Goal: Transaction & Acquisition: Purchase product/service

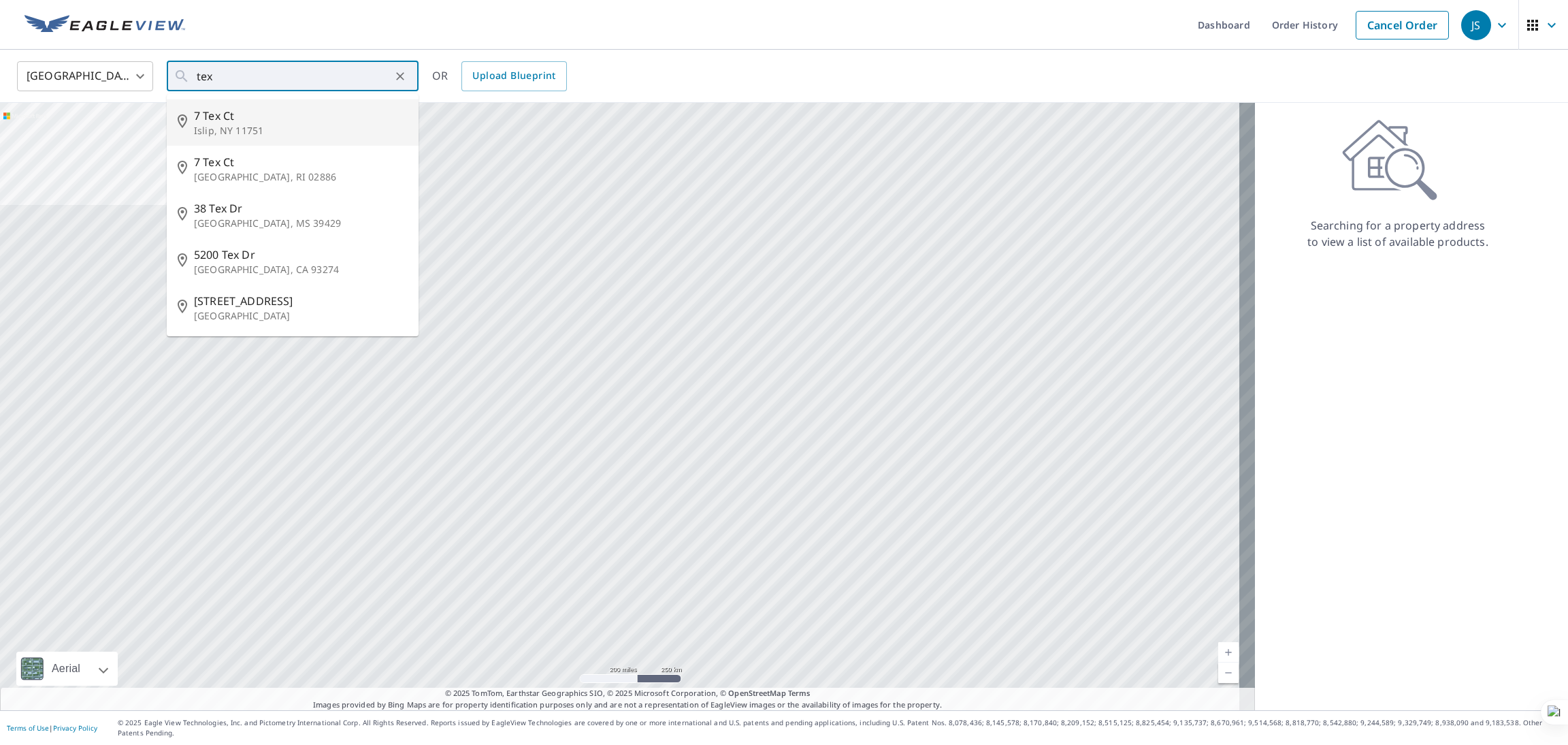
click at [292, 113] on span "7 Tex Ct" at bounding box center [301, 115] width 214 height 16
type input "[STREET_ADDRESS]"
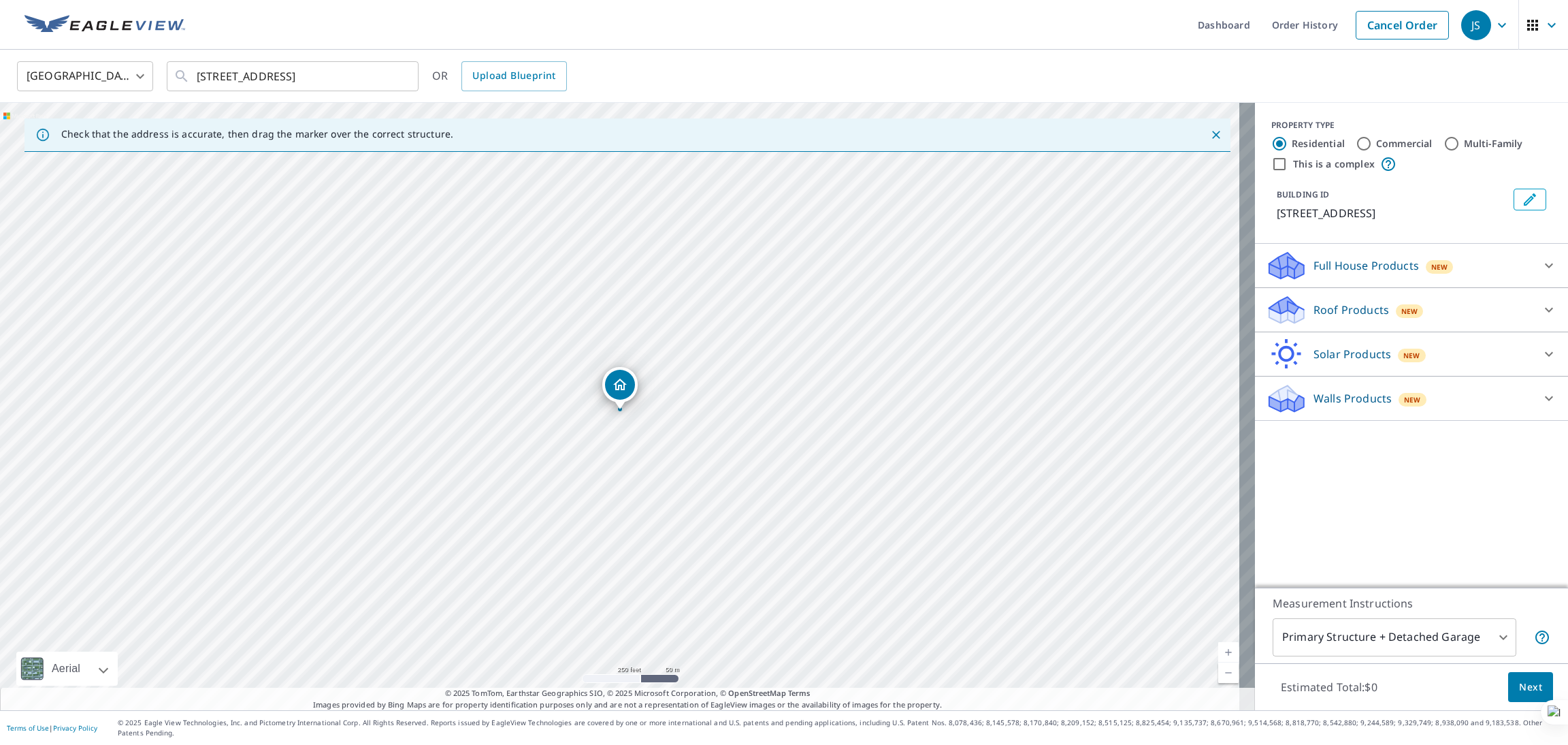
click at [1448, 261] on div "Full House Products New" at bounding box center [1399, 266] width 267 height 32
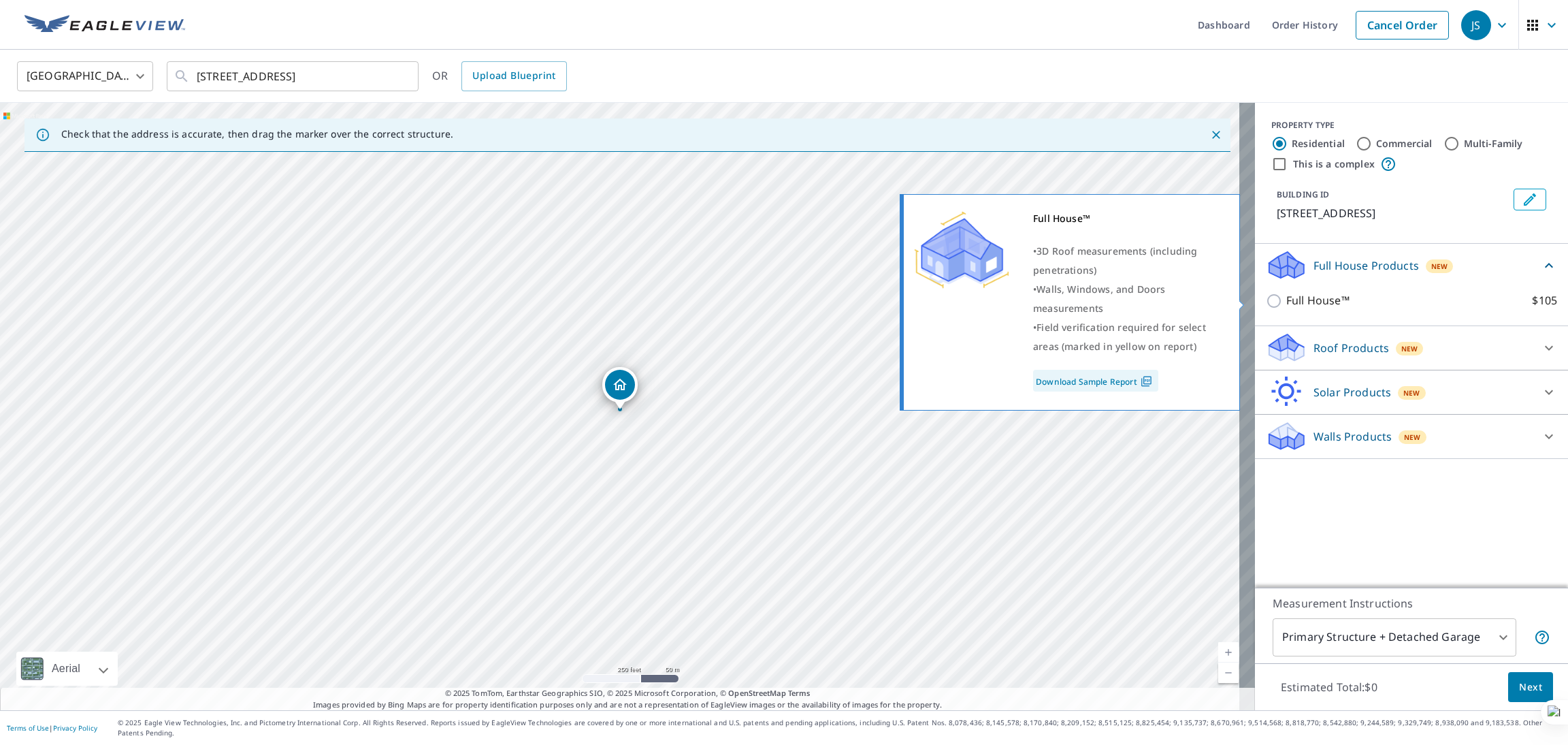
click at [1296, 297] on p "Full House™" at bounding box center [1318, 300] width 63 height 17
click at [1287, 297] on input "Full House™ $105" at bounding box center [1276, 301] width 20 height 16
checkbox input "true"
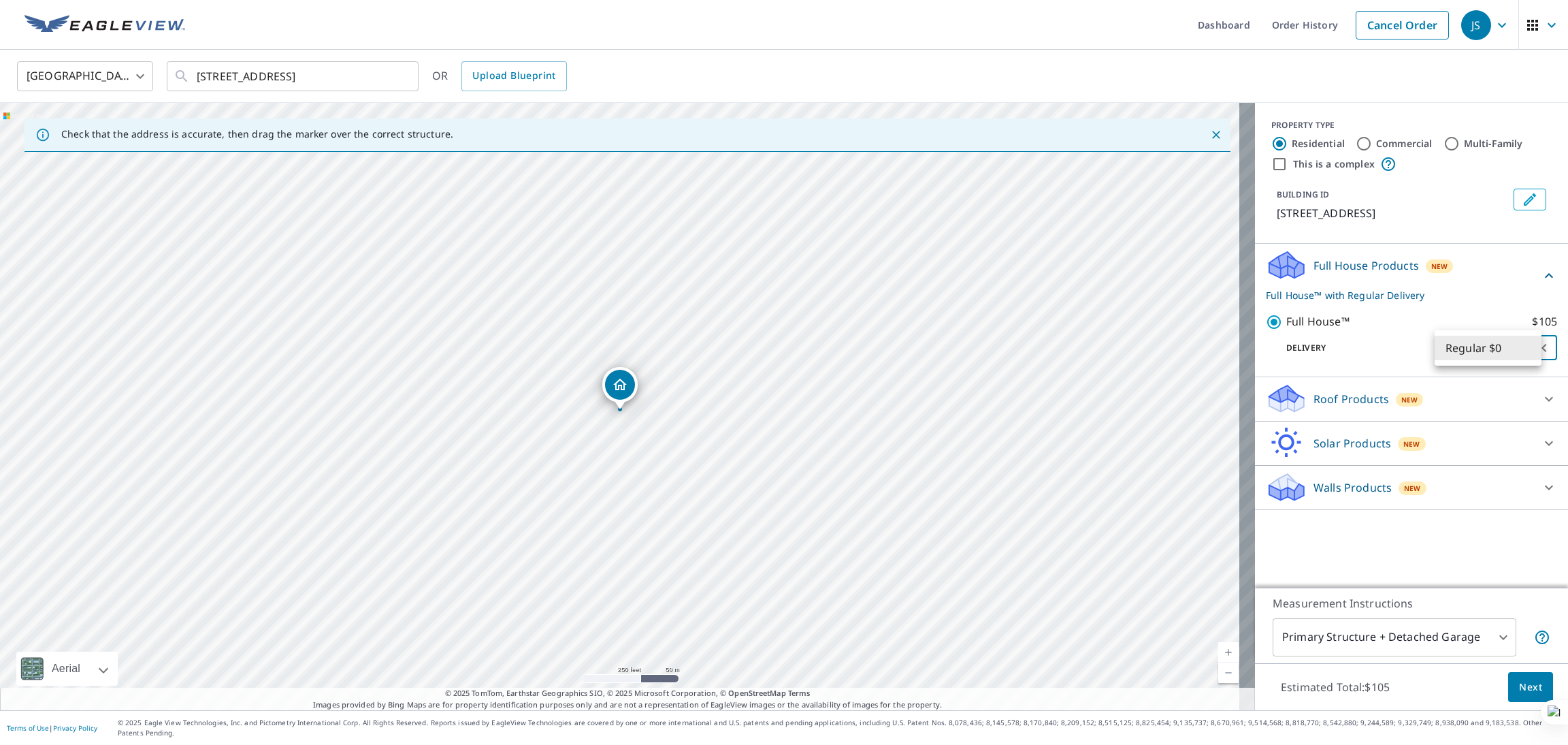
click at [1493, 347] on body "JS JS Dashboard Order History Cancel Order JS United States [GEOGRAPHIC_DATA] ​…" at bounding box center [784, 372] width 1568 height 745
click at [1493, 347] on li "Regular $0" at bounding box center [1488, 348] width 106 height 25
click at [1369, 401] on p "Roof Products" at bounding box center [1351, 399] width 75 height 16
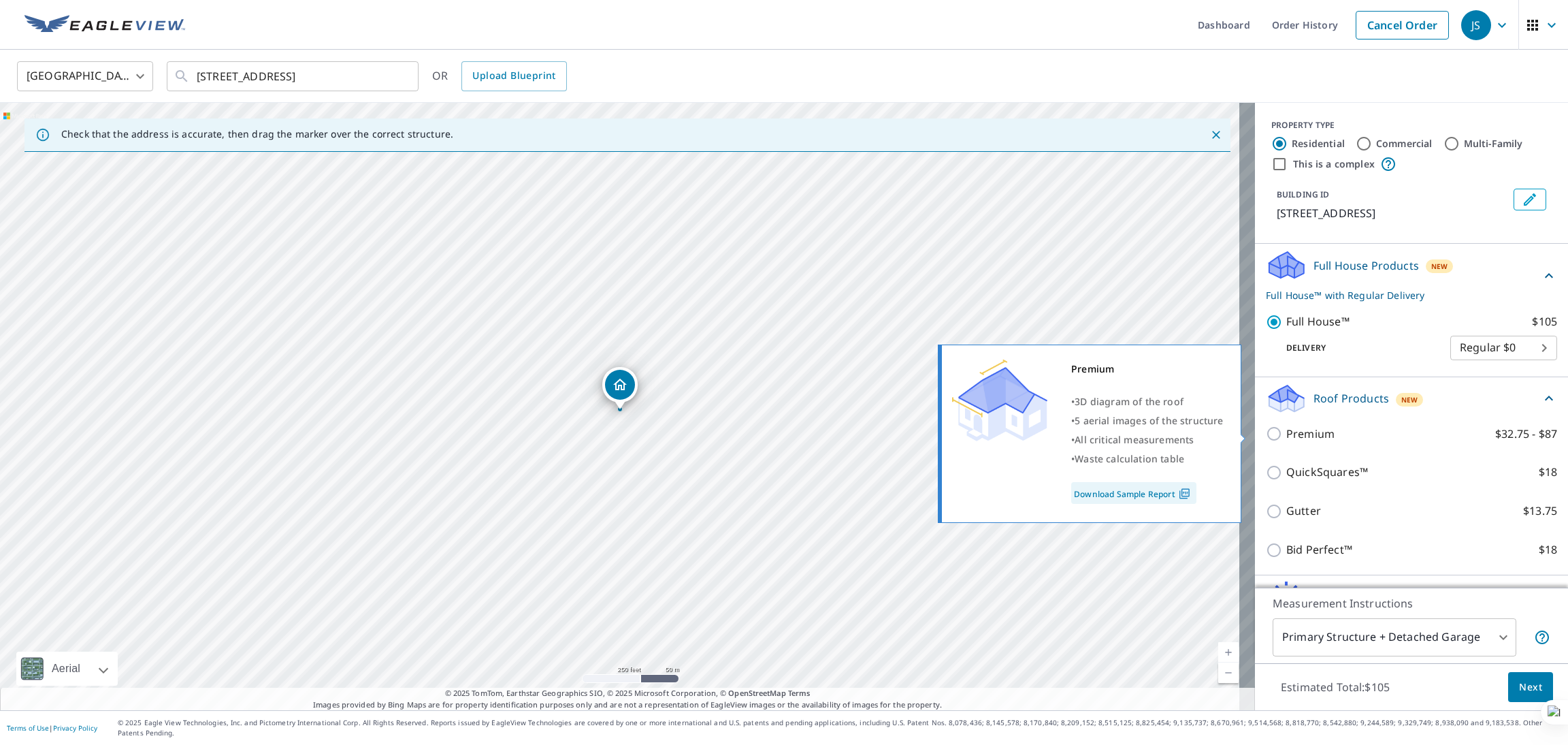
click at [1351, 438] on label "Premium $32.75 - $87" at bounding box center [1422, 433] width 271 height 17
click at [1287, 438] on input "Premium $32.75 - $87" at bounding box center [1276, 433] width 20 height 16
checkbox input "true"
checkbox input "false"
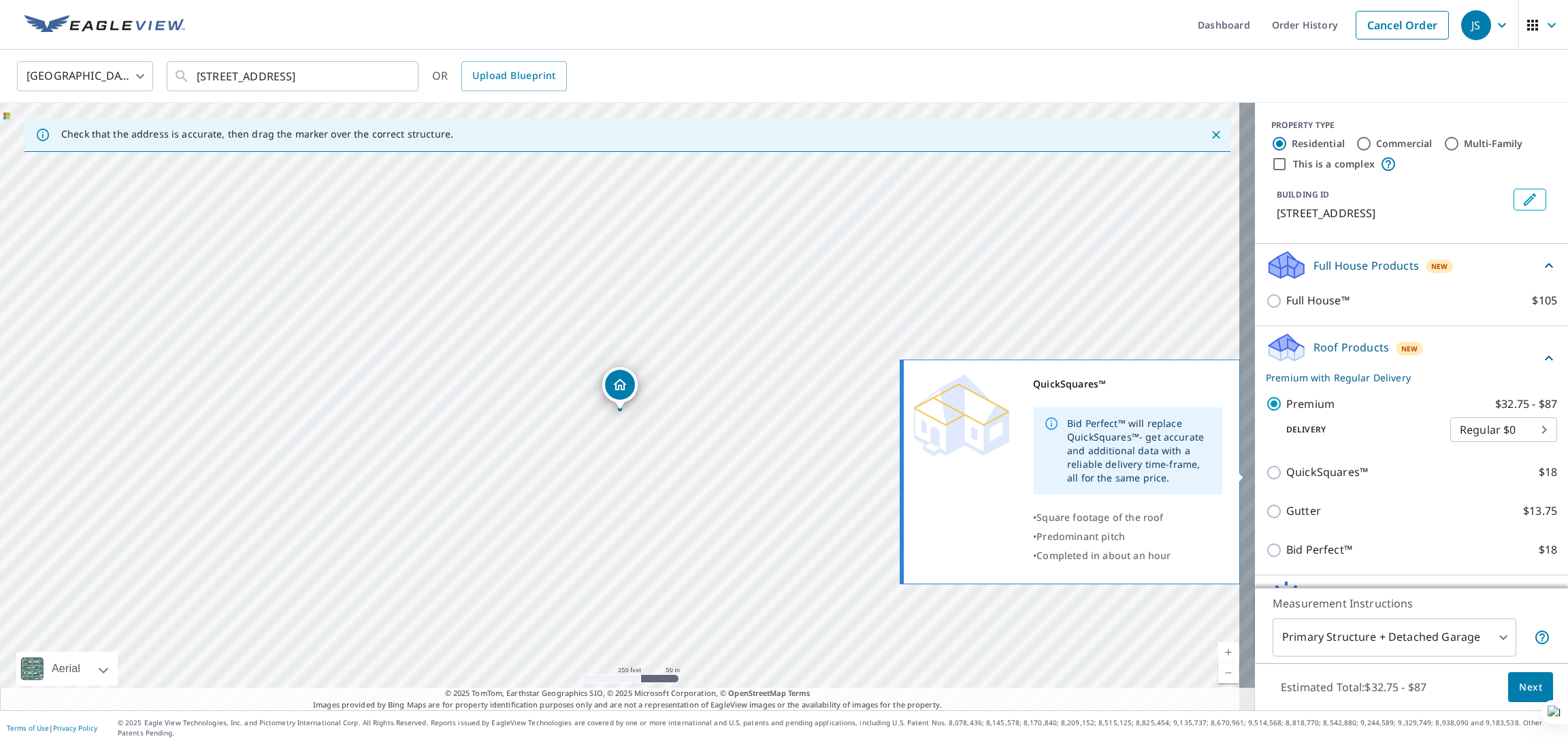
click at [1351, 470] on label "QuickSquares™ $18" at bounding box center [1422, 472] width 271 height 17
click at [1287, 470] on input "QuickSquares™ $18" at bounding box center [1276, 472] width 20 height 16
checkbox input "true"
checkbox input "false"
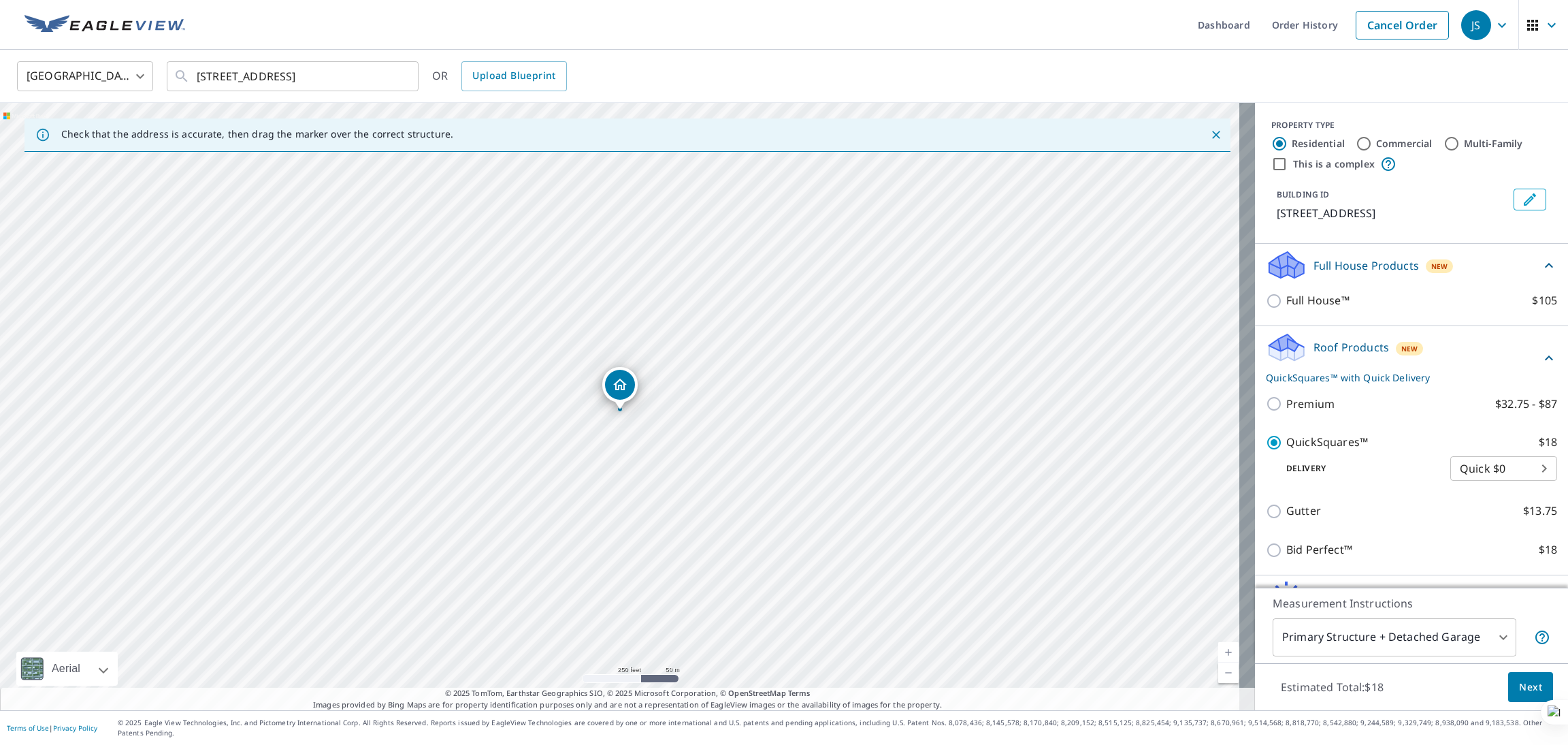
click at [1370, 373] on p "QuickSquares™ with Quick Delivery" at bounding box center [1404, 377] width 275 height 14
click at [1336, 410] on p "Solar Products" at bounding box center [1351, 413] width 77 height 16
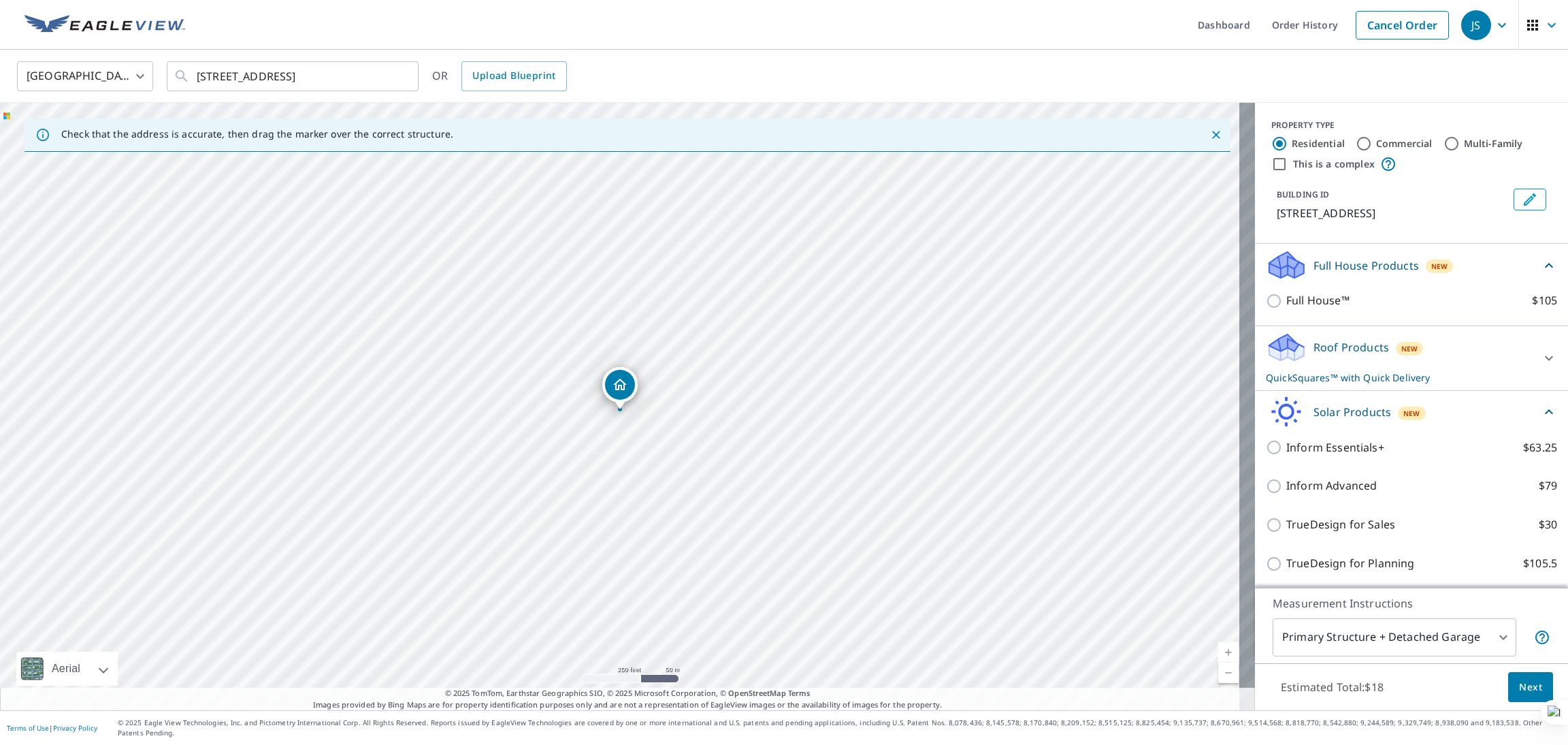
click at [1336, 410] on p "Solar Products" at bounding box center [1351, 412] width 77 height 16
click at [1335, 459] on p "Walls Products" at bounding box center [1352, 456] width 78 height 16
click at [1366, 259] on p "Full House Products" at bounding box center [1366, 266] width 106 height 16
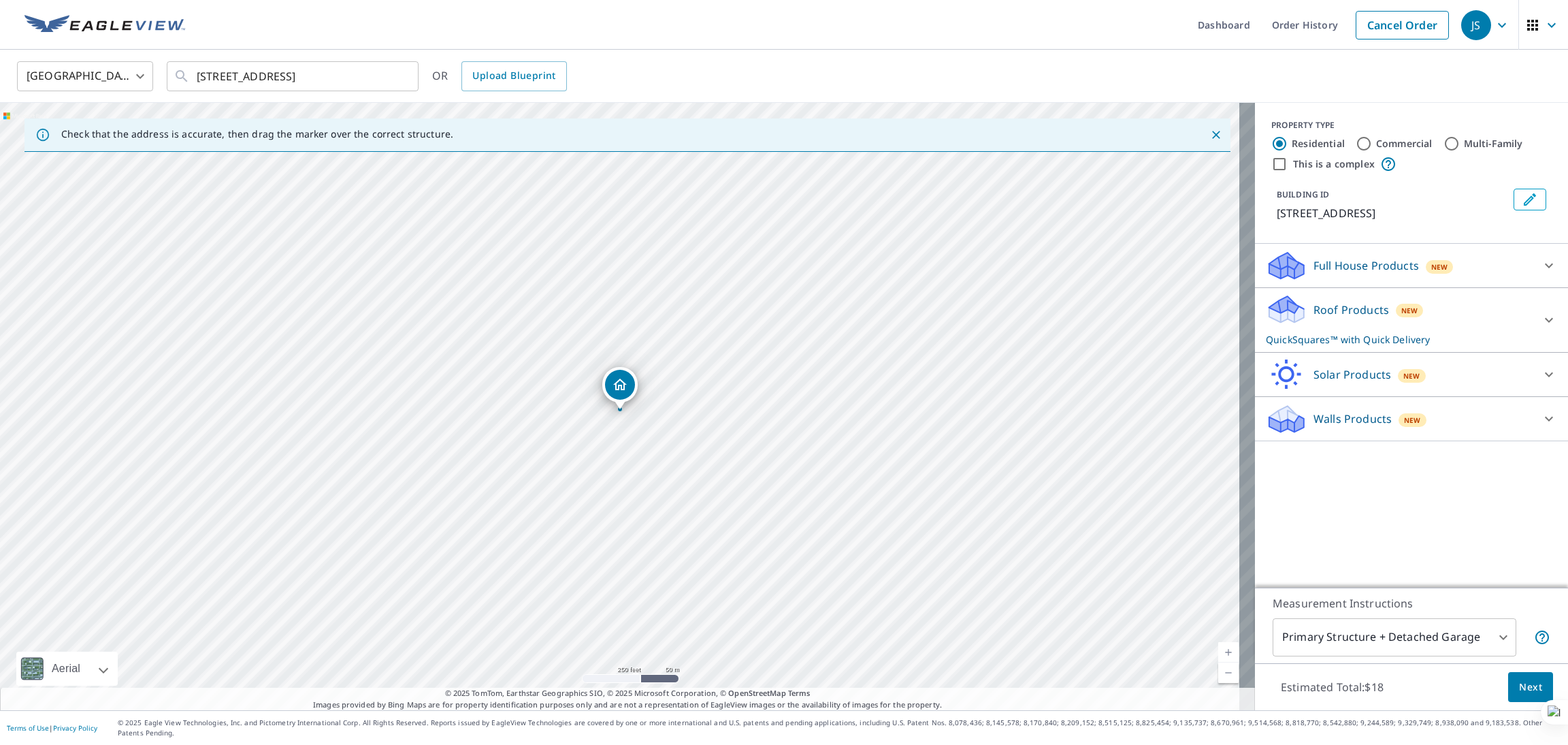
click at [1366, 259] on p "Full House Products" at bounding box center [1366, 266] width 106 height 16
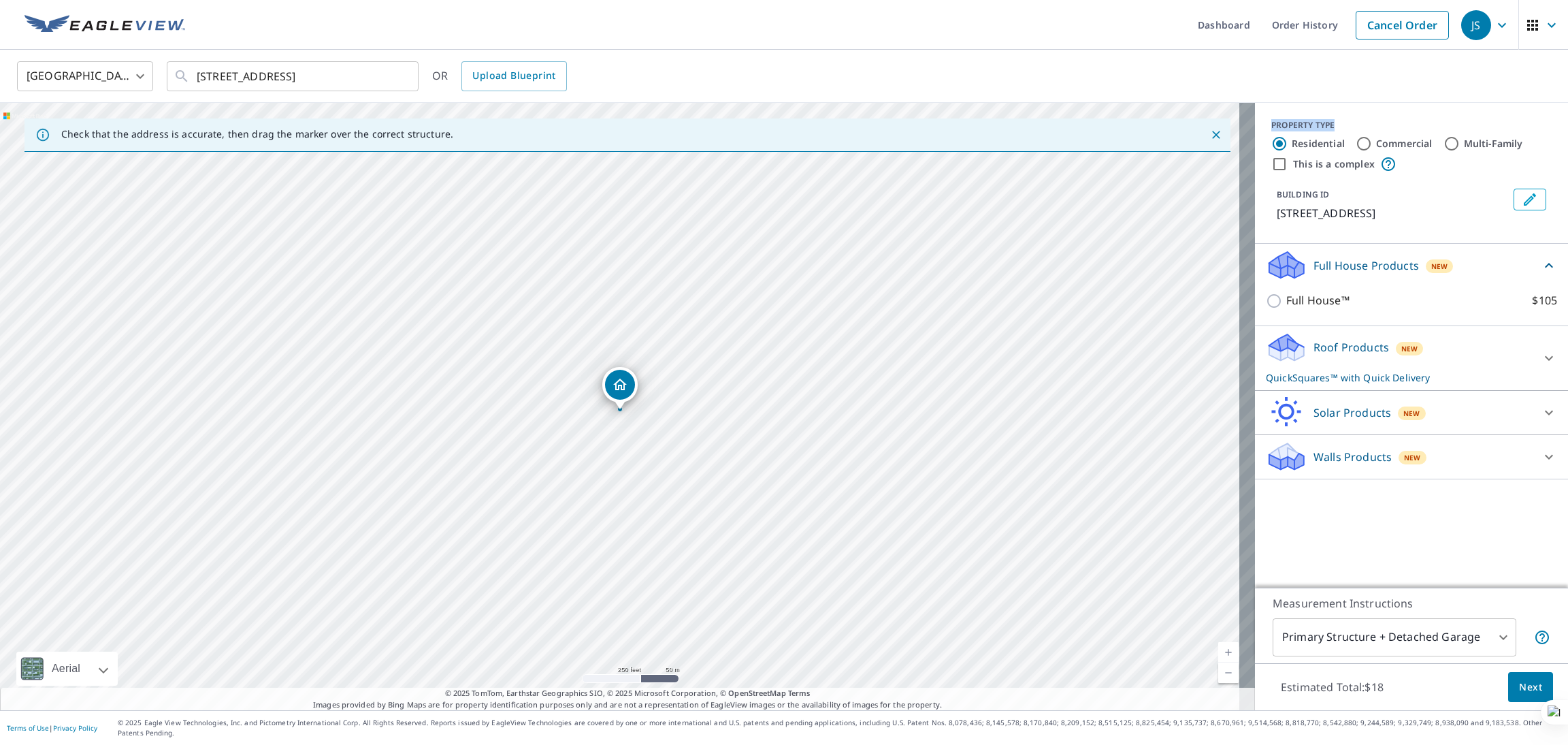
drag, startPoint x: 1333, startPoint y: 126, endPoint x: 1252, endPoint y: 124, distance: 81.0
click at [1255, 124] on div "PROPERTY TYPE Residential Commercial Multi-Family This is a complex BUILDING ID…" at bounding box center [1411, 173] width 313 height 141
copy div "PROPERTY TYPE"
